Goal: Communication & Community: Answer question/provide support

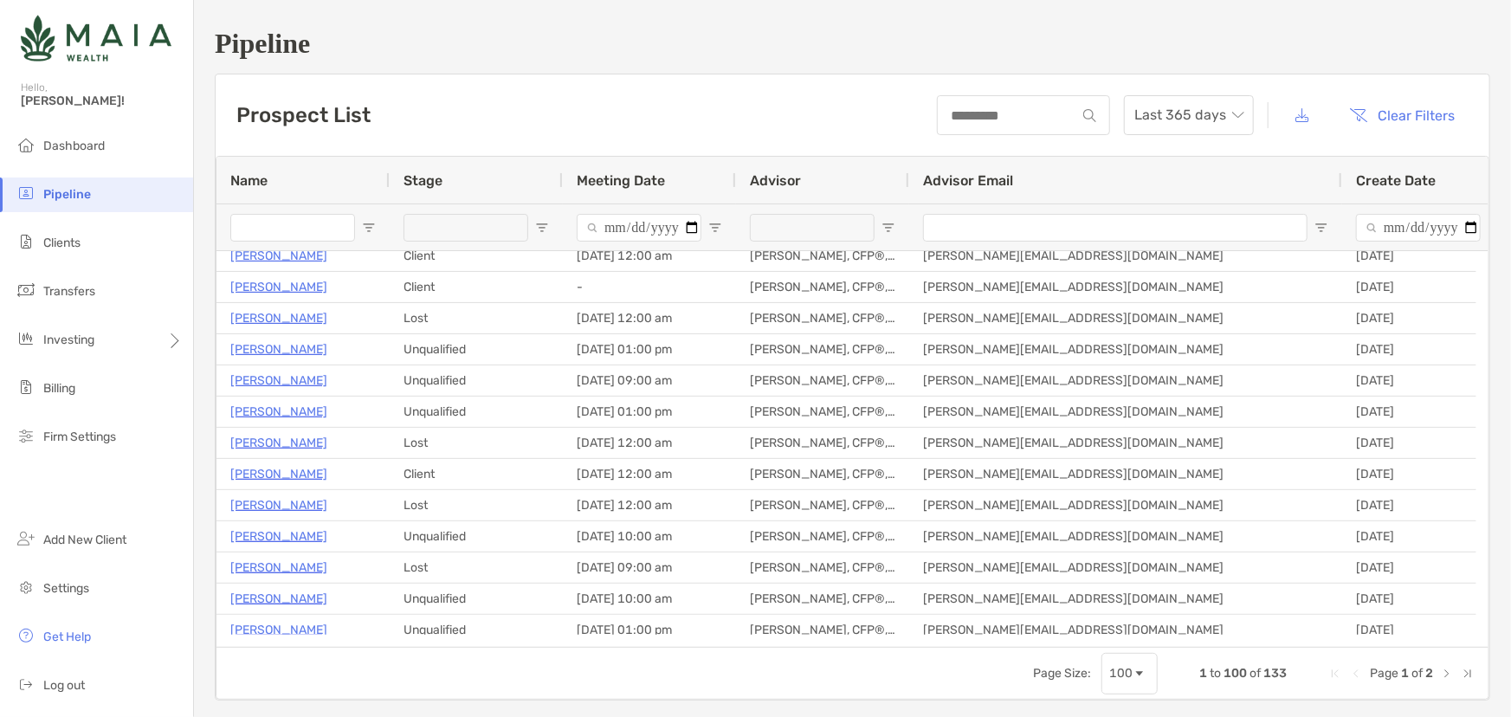
scroll to position [2679, 0]
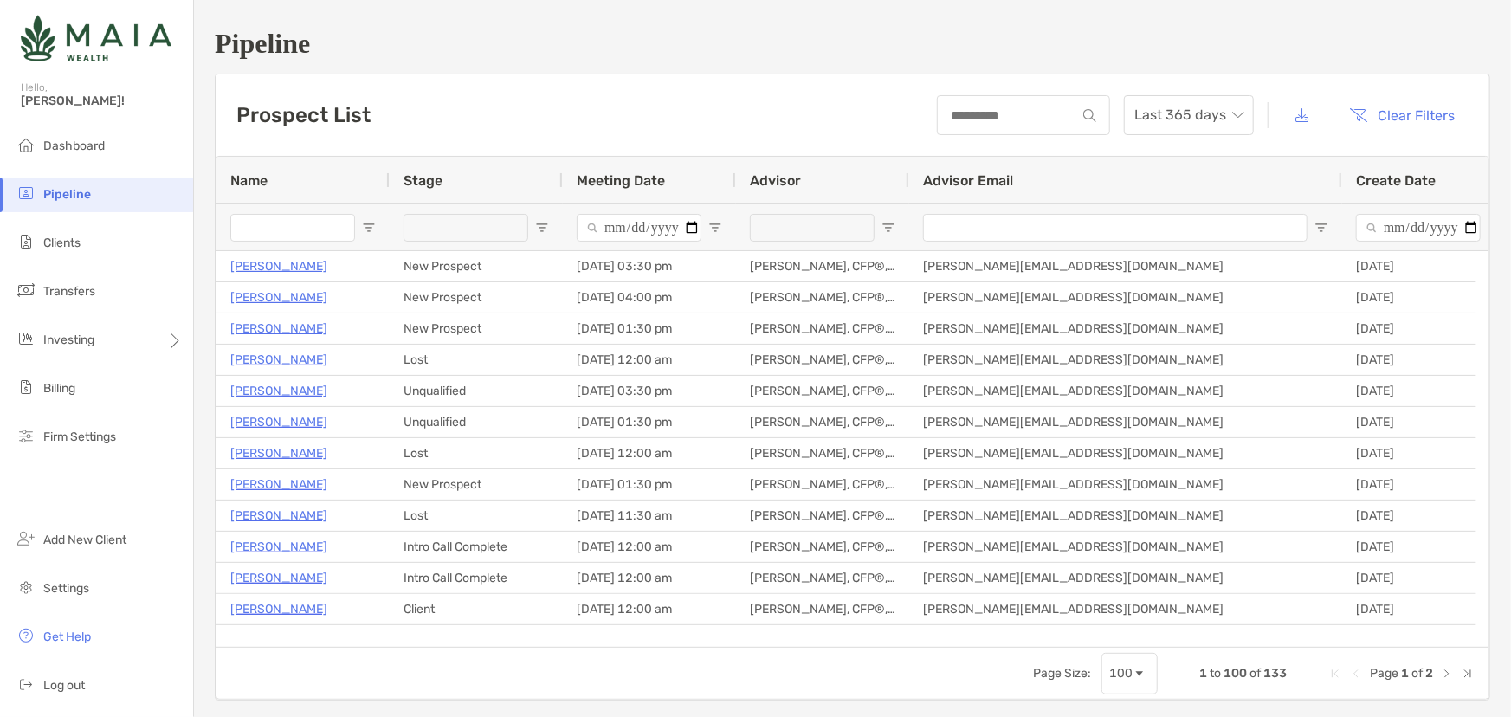
click at [502, 243] on div at bounding box center [466, 227] width 125 height 46
click at [504, 223] on div at bounding box center [466, 228] width 125 height 28
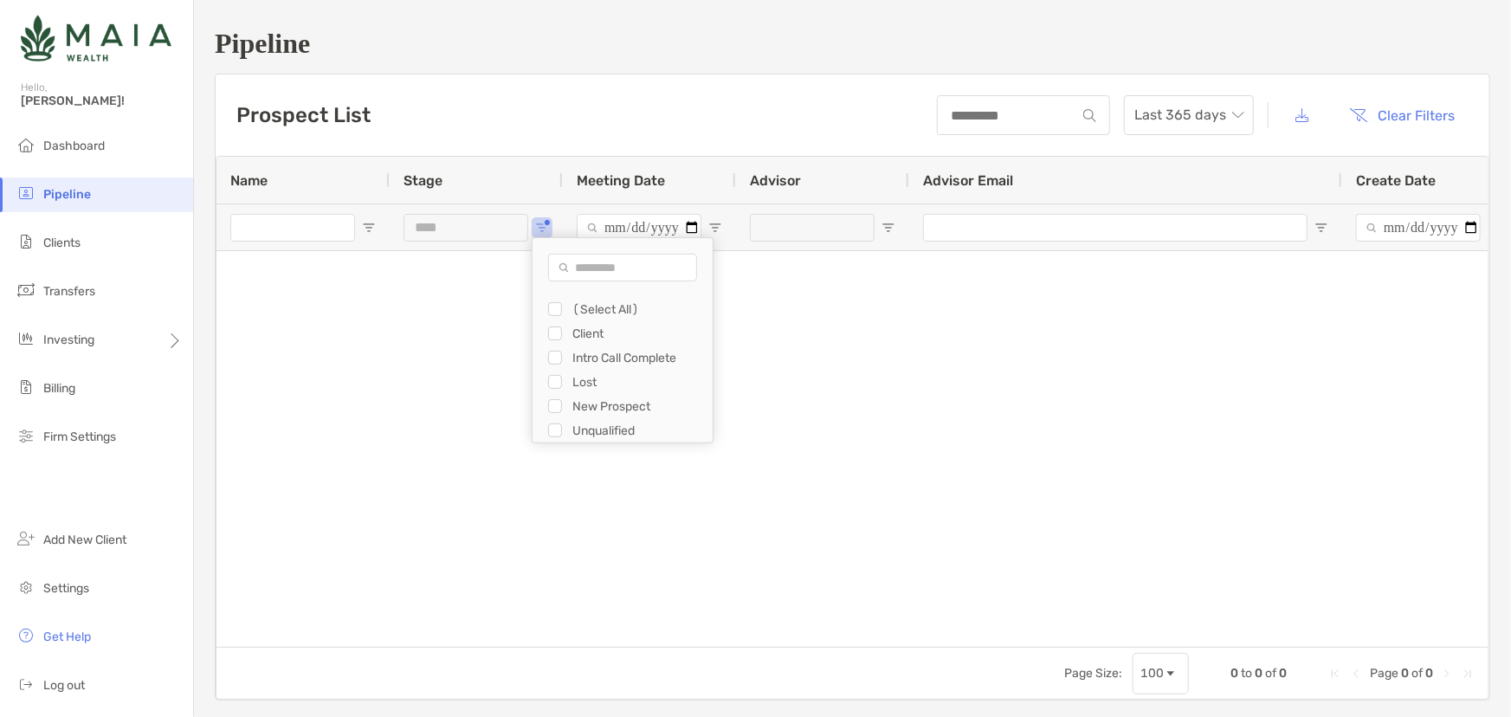
click at [561, 405] on div "Filter List" at bounding box center [555, 406] width 14 height 14
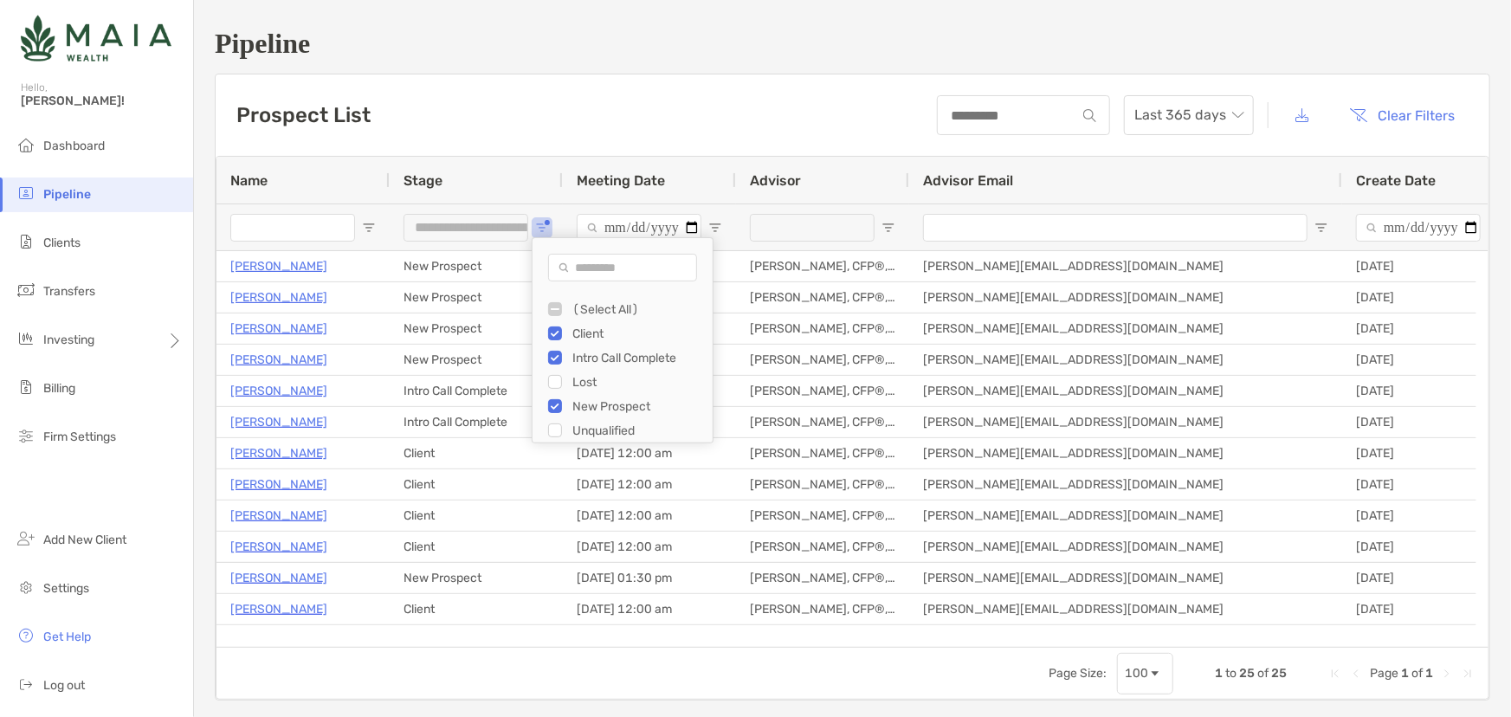
click at [561, 329] on div "Filter List" at bounding box center [555, 334] width 14 height 14
type input "**********"
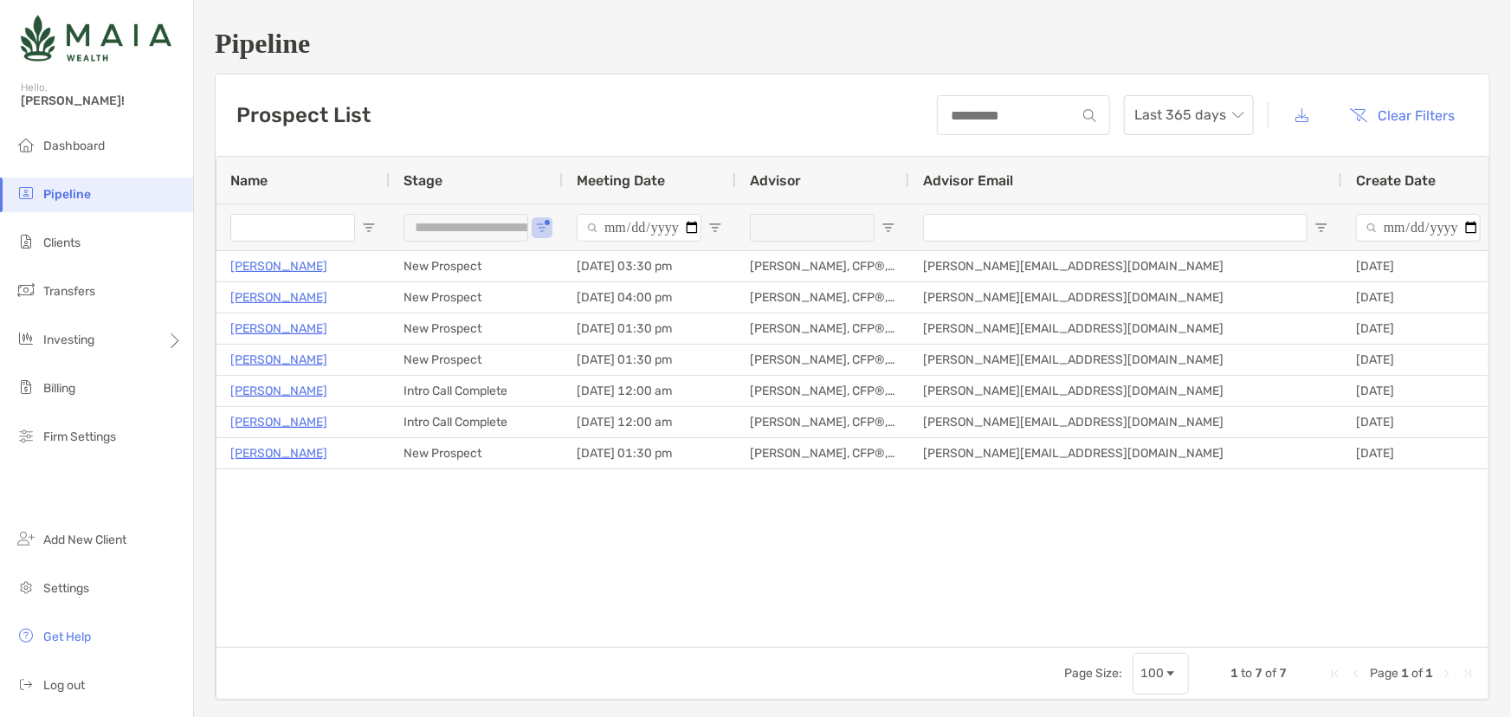
click at [585, 614] on div "Joanne Raynie New Prospect 10/07/2025 - 03:30 pm Rebecca DeSoto, CFP®, CDFA® re…" at bounding box center [853, 443] width 1272 height 384
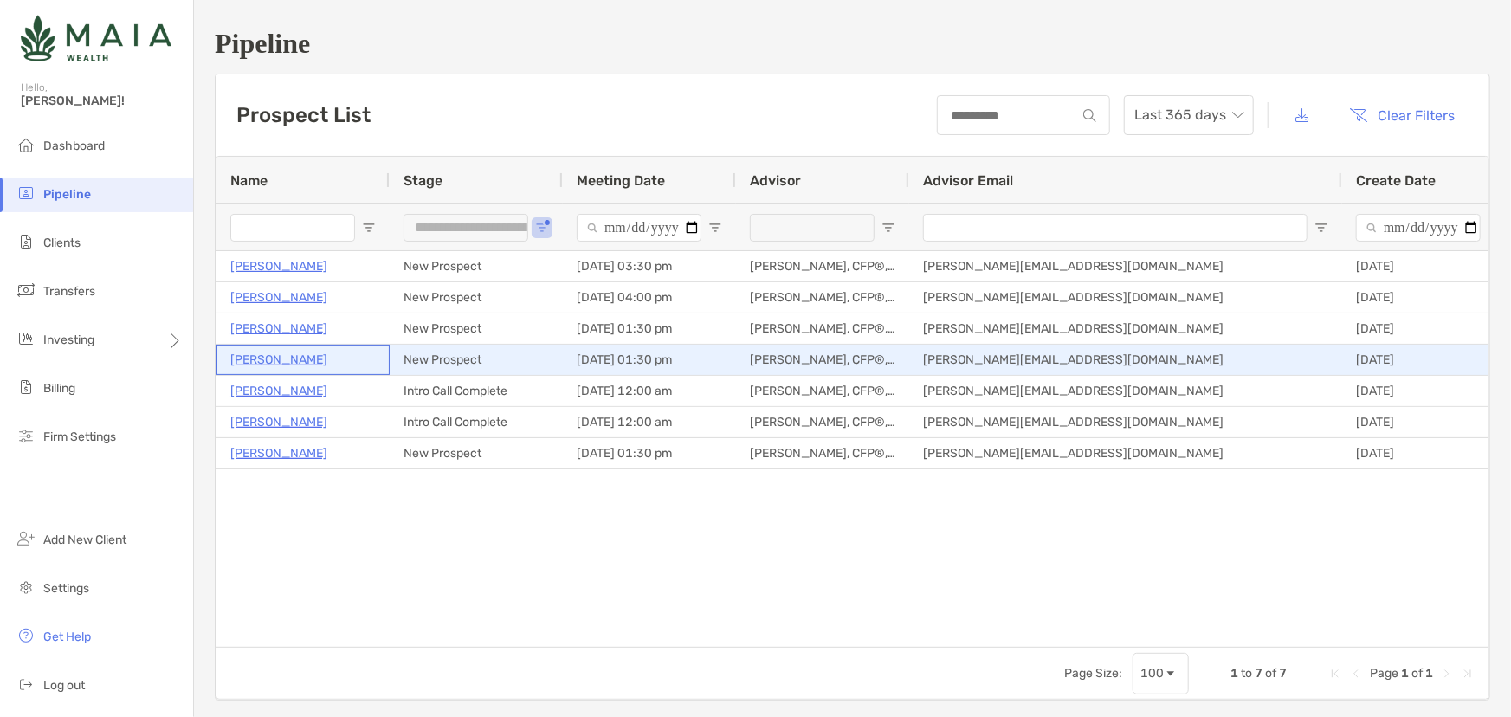
click at [286, 356] on p "[PERSON_NAME]" at bounding box center [278, 360] width 97 height 22
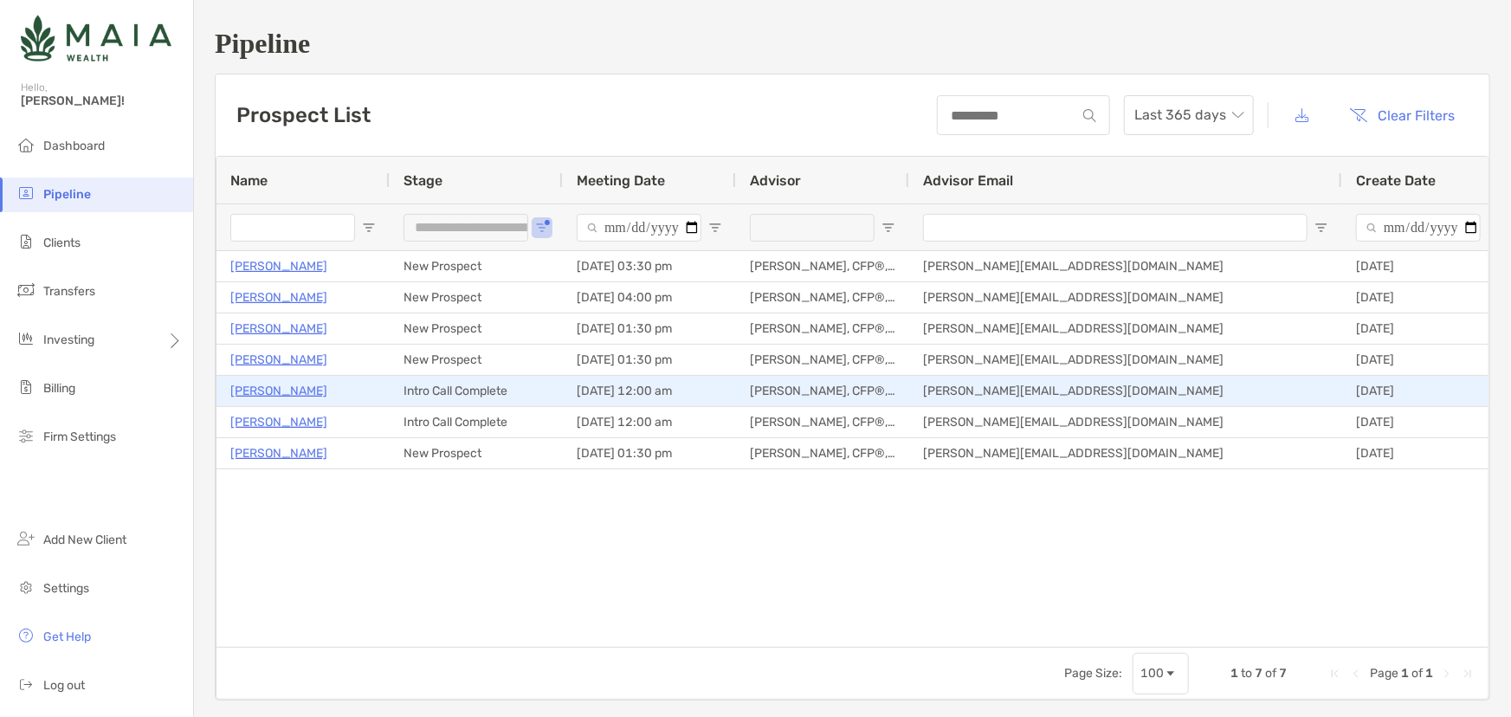
click at [279, 393] on p "[PERSON_NAME]" at bounding box center [278, 391] width 97 height 22
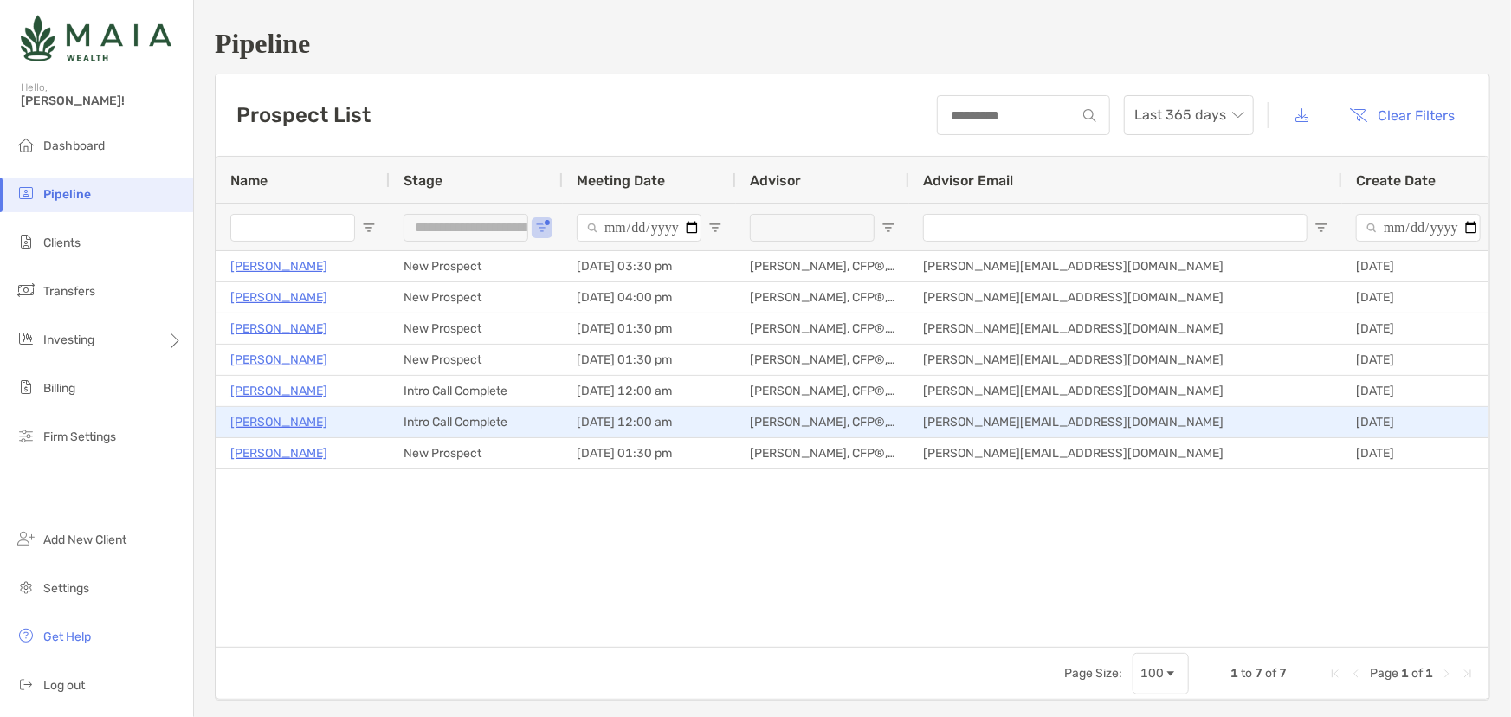
click at [301, 424] on p "[PERSON_NAME]" at bounding box center [278, 422] width 97 height 22
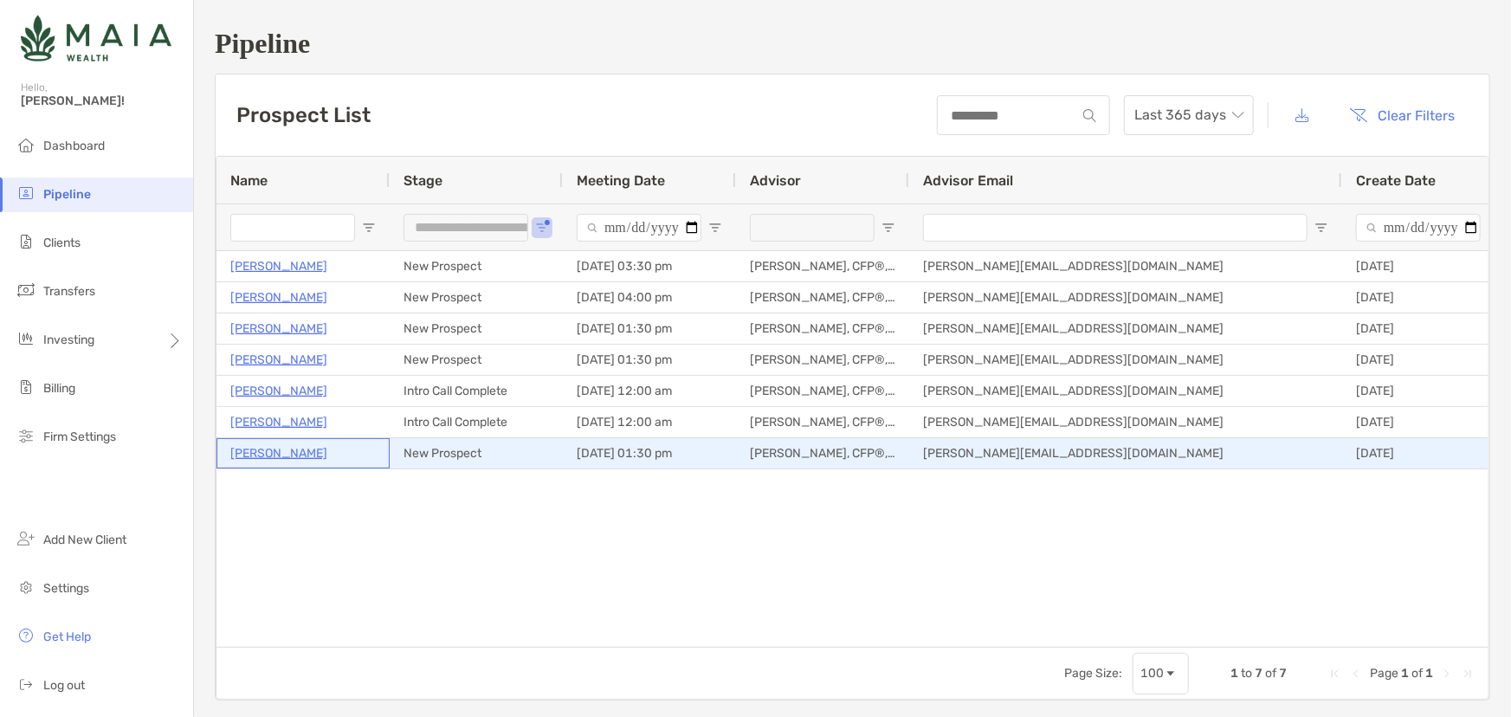
click at [231, 459] on p "[PERSON_NAME]" at bounding box center [278, 454] width 97 height 22
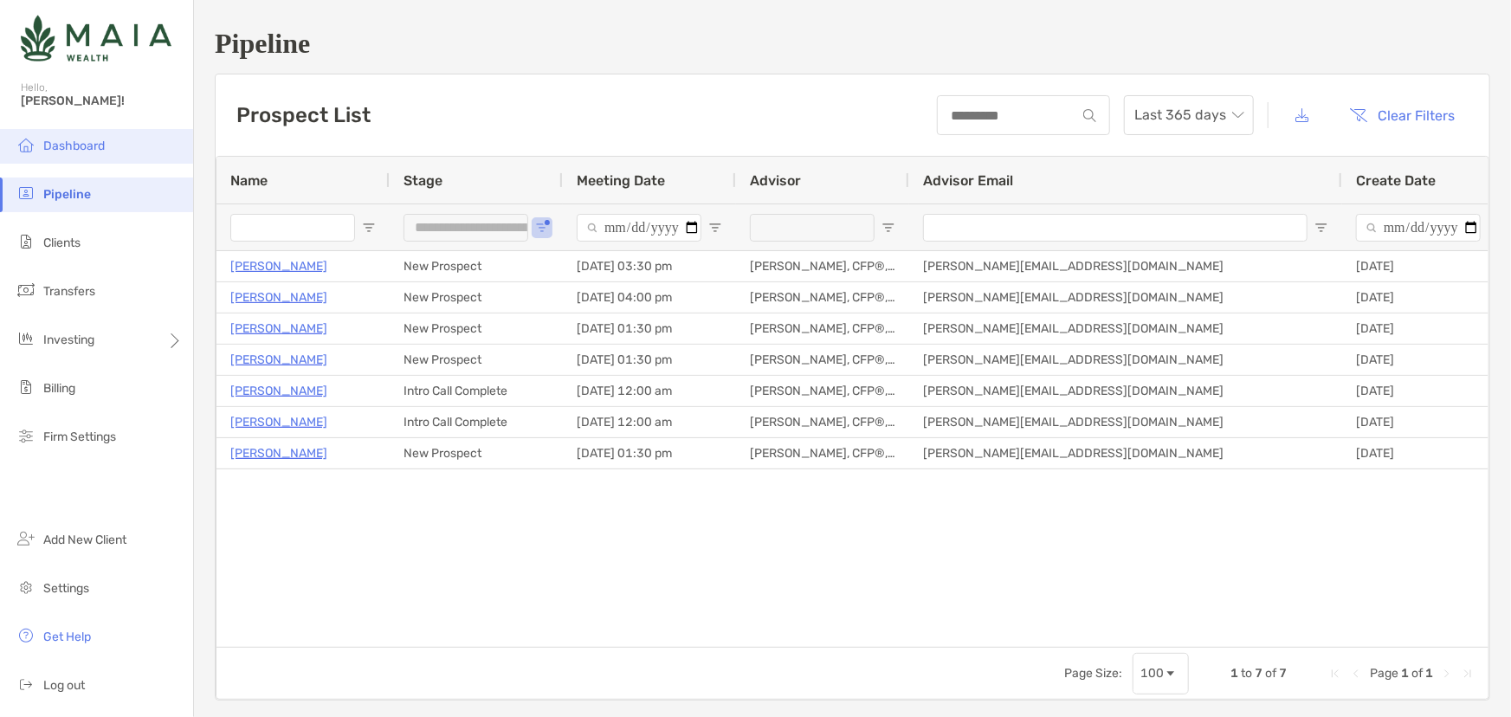
click at [134, 146] on li "Dashboard" at bounding box center [96, 146] width 193 height 35
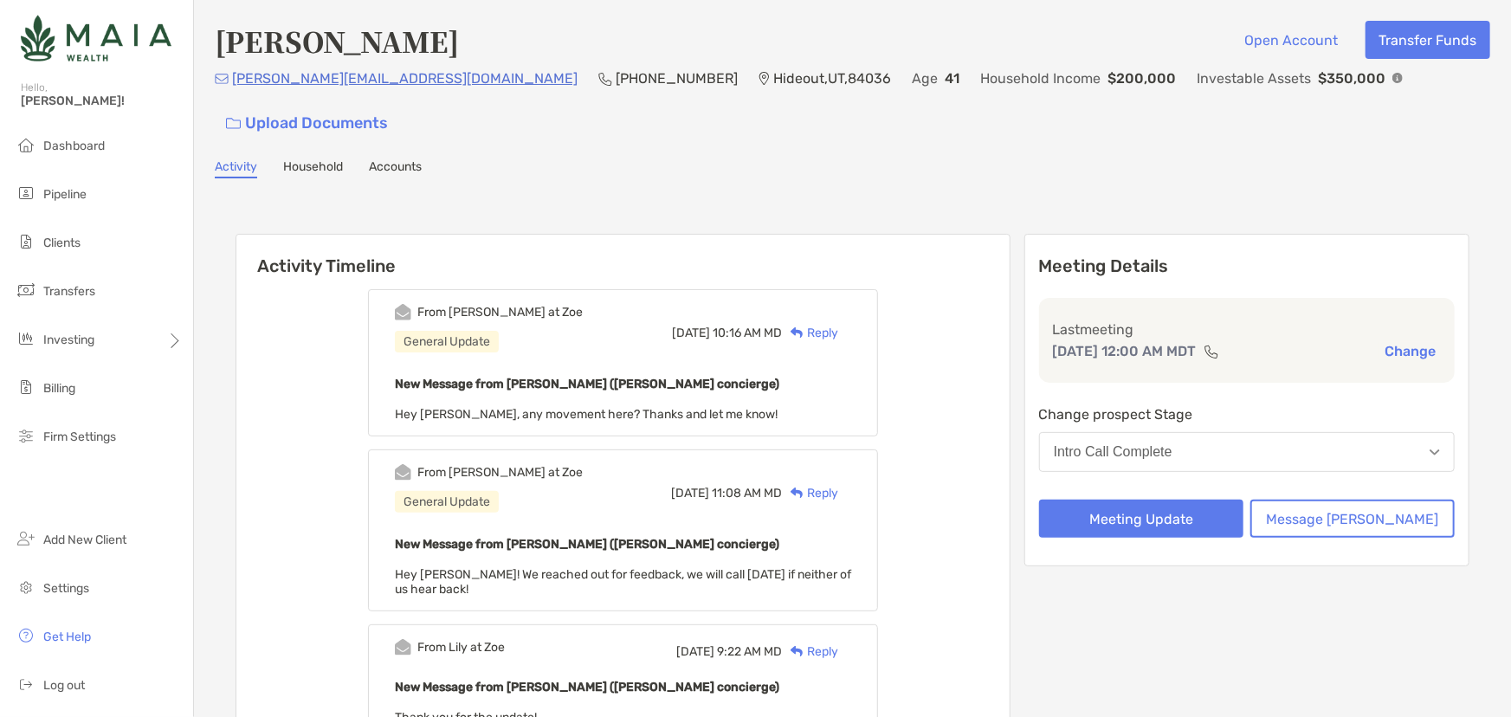
click at [838, 324] on div "Reply" at bounding box center [810, 333] width 56 height 18
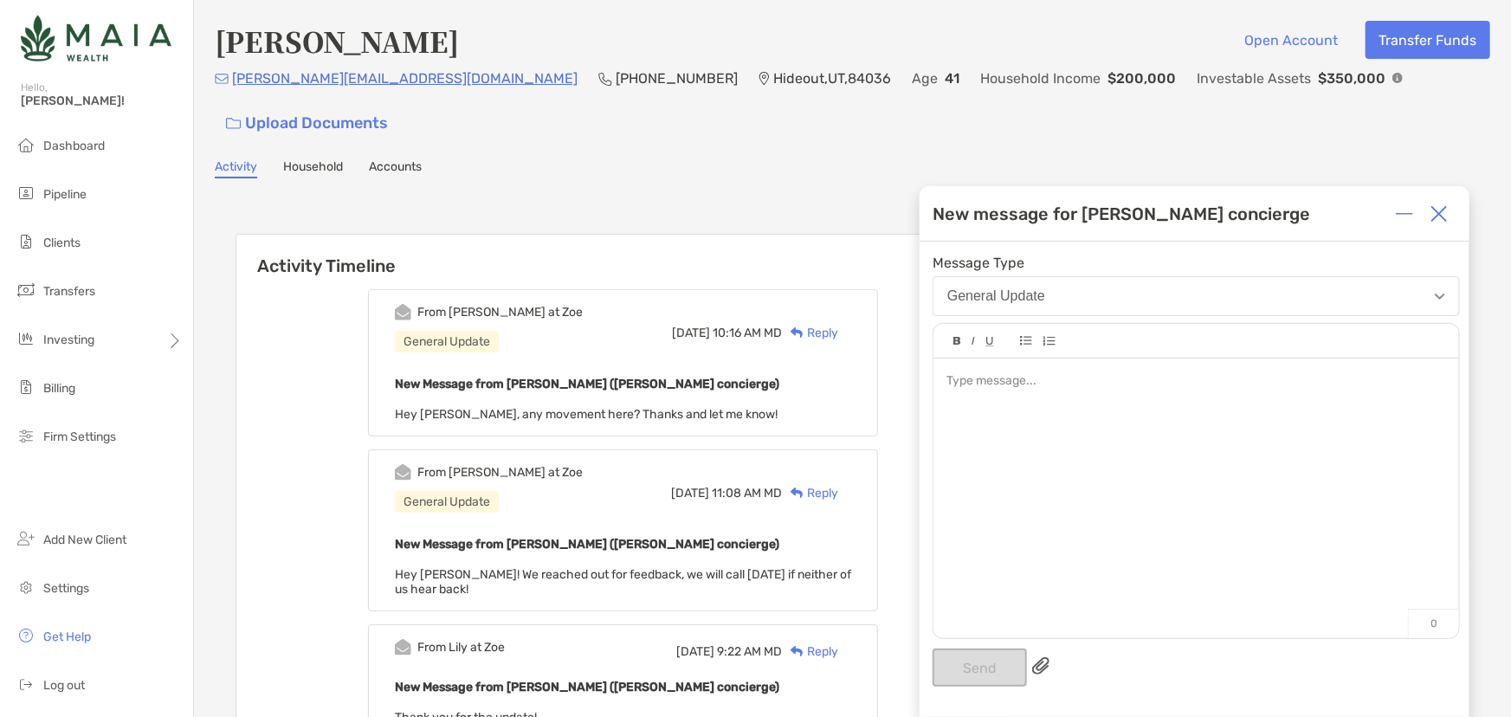
click at [1044, 422] on div at bounding box center [1197, 490] width 526 height 262
click at [983, 686] on button "Send" at bounding box center [980, 668] width 94 height 38
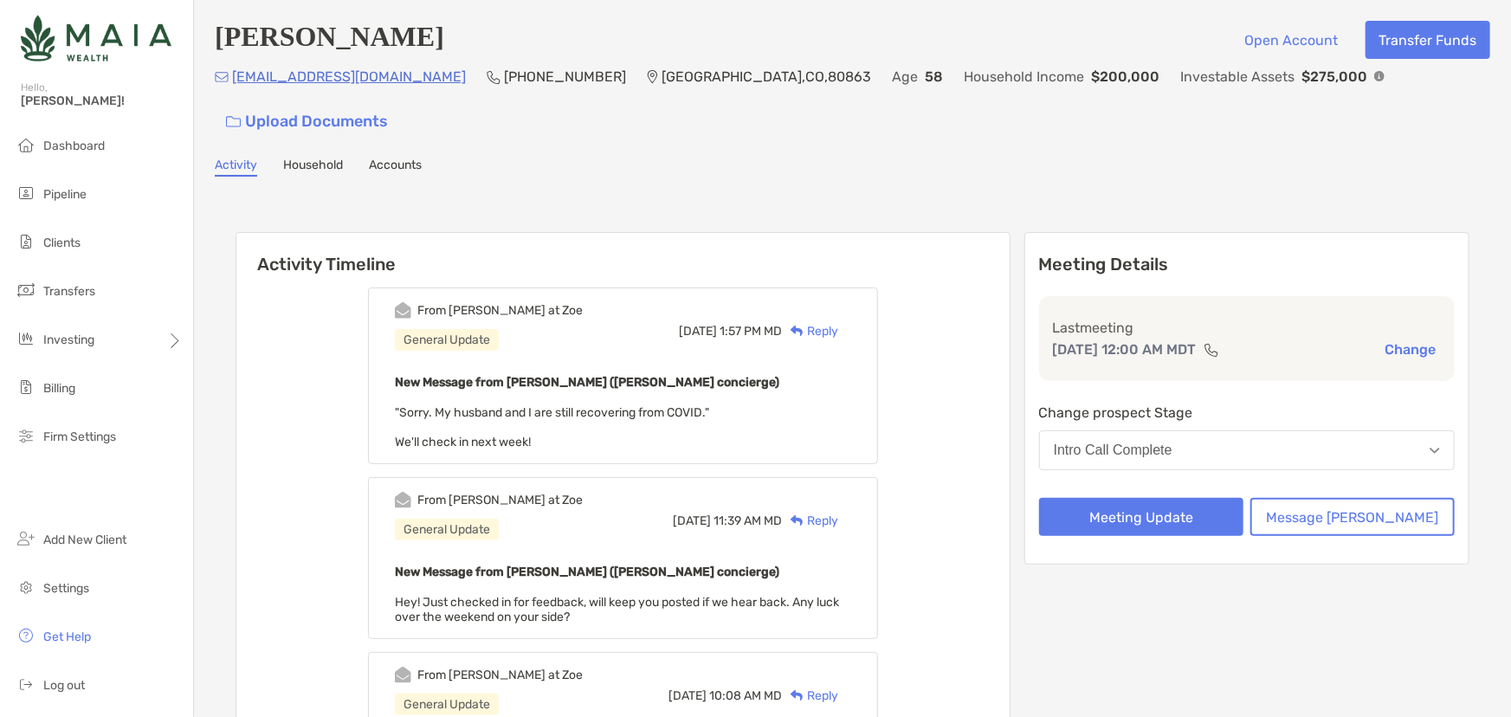
click at [844, 302] on div "Tue, Sep 23 1:57 PM MD Reply" at bounding box center [765, 330] width 172 height 57
click at [838, 322] on div "Reply" at bounding box center [810, 331] width 56 height 18
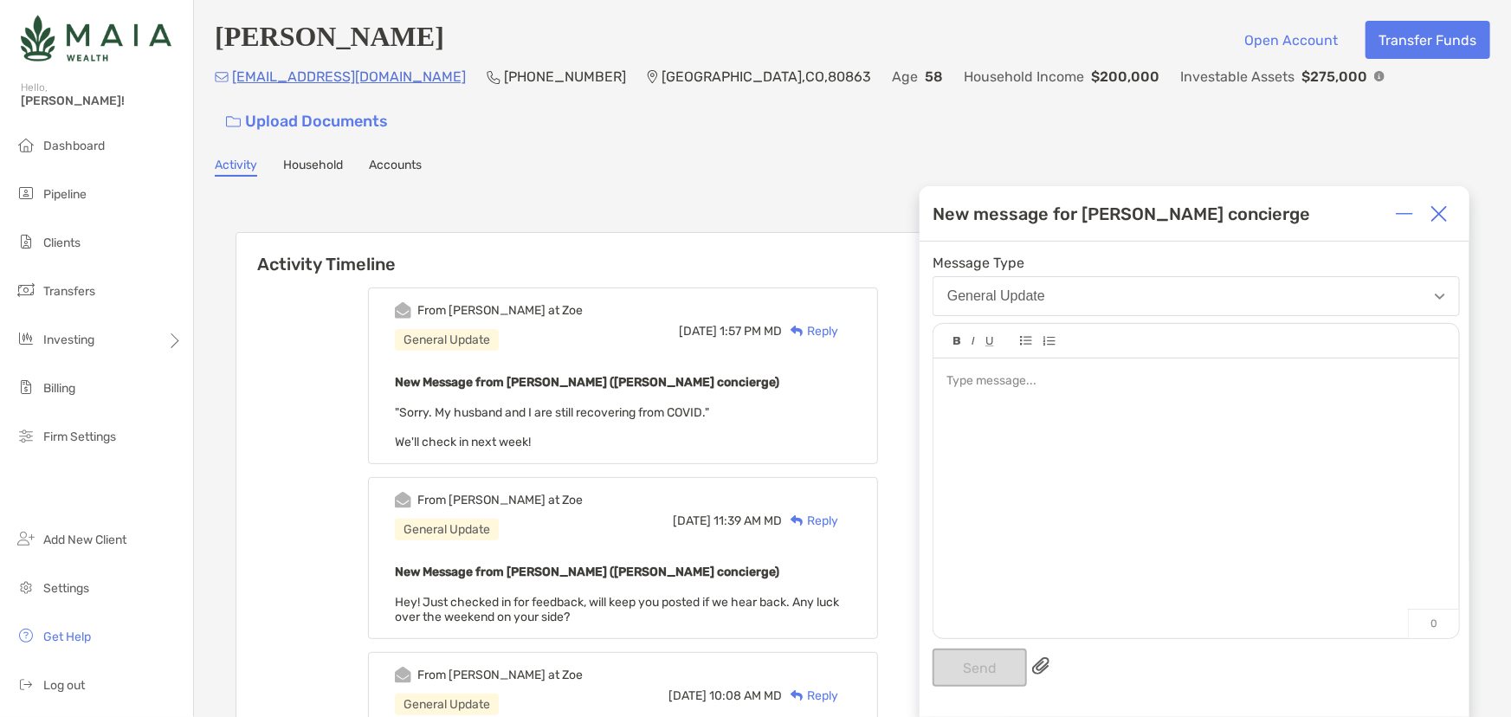
click at [1038, 435] on div at bounding box center [1197, 490] width 526 height 262
click at [992, 688] on div "**********" at bounding box center [1195, 479] width 550 height 475
click at [996, 667] on button "Send" at bounding box center [980, 668] width 94 height 38
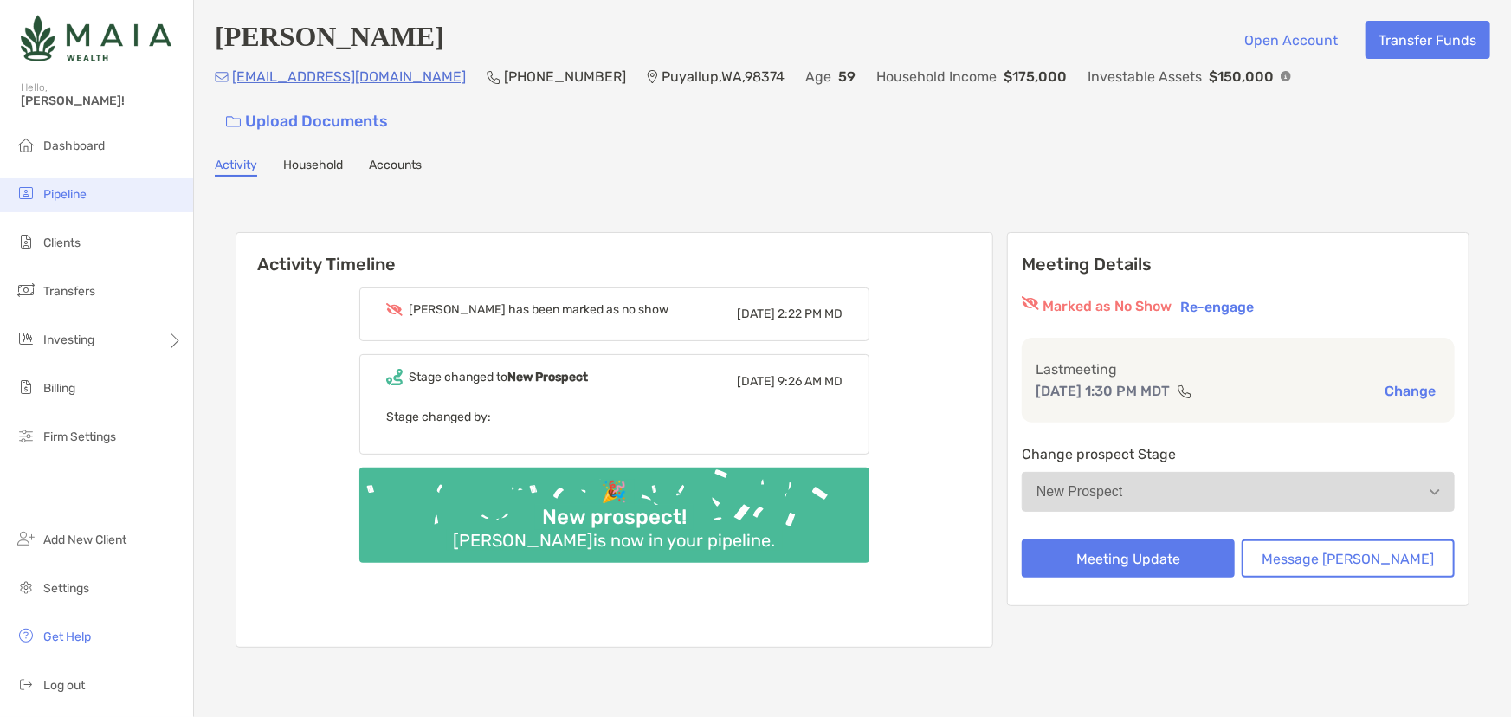
click at [61, 202] on li "Pipeline" at bounding box center [96, 195] width 193 height 35
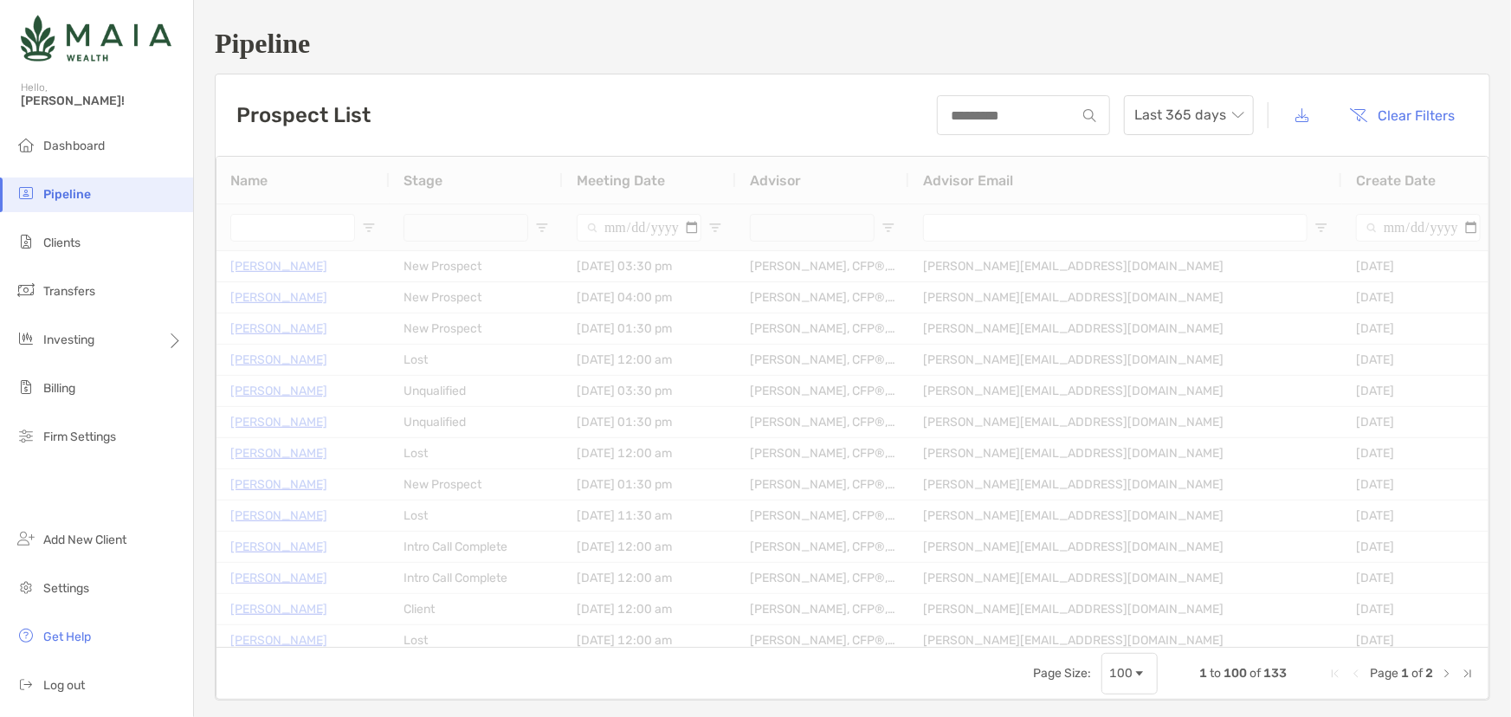
type input "**********"
